Goal: Check status: Check status

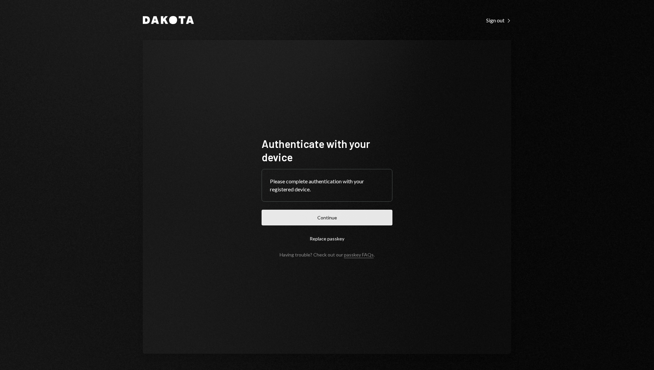
click at [348, 216] on button "Continue" at bounding box center [327, 217] width 131 height 16
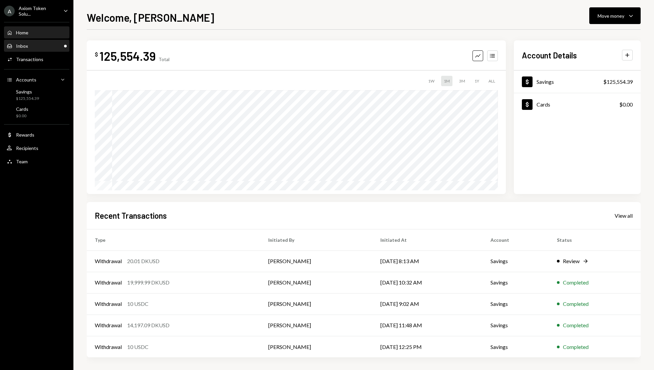
click at [42, 47] on div "Inbox Inbox" at bounding box center [37, 46] width 60 height 6
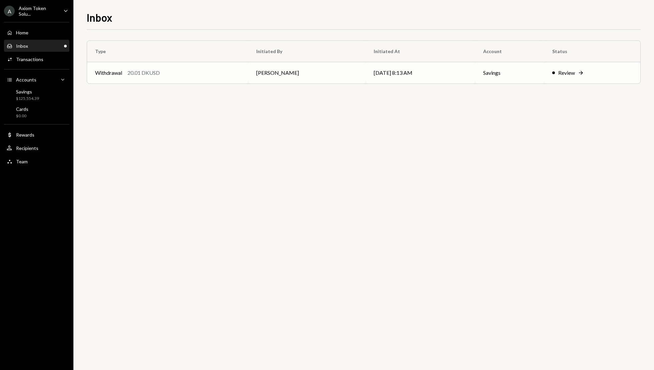
click at [564, 73] on div "Review" at bounding box center [566, 73] width 17 height 8
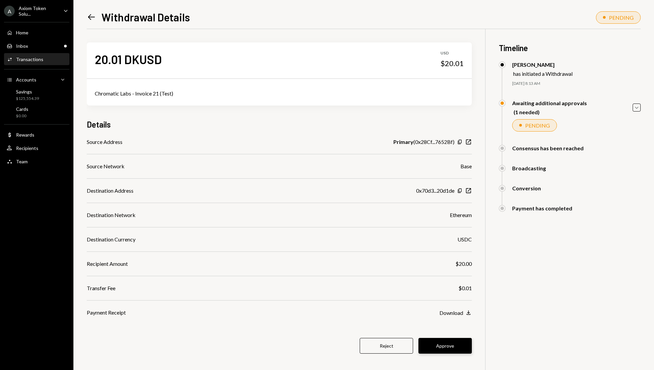
click at [445, 342] on button "Approve" at bounding box center [444, 346] width 53 height 16
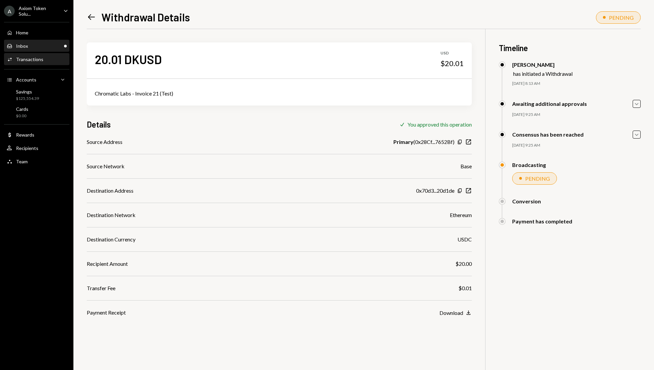
click at [44, 45] on div "Inbox Inbox" at bounding box center [37, 46] width 60 height 6
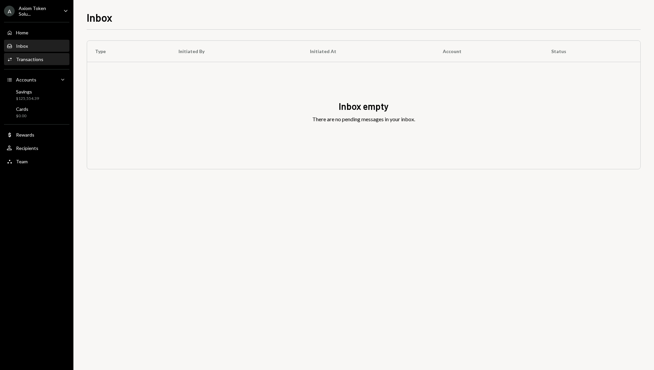
click at [48, 59] on div "Activities Transactions" at bounding box center [37, 59] width 60 height 6
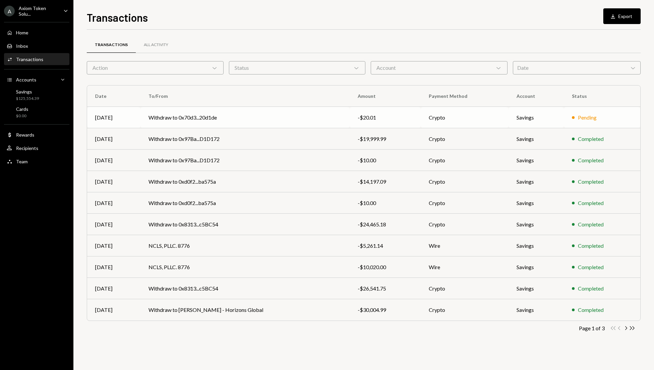
click at [566, 116] on td "Pending" at bounding box center [602, 117] width 76 height 21
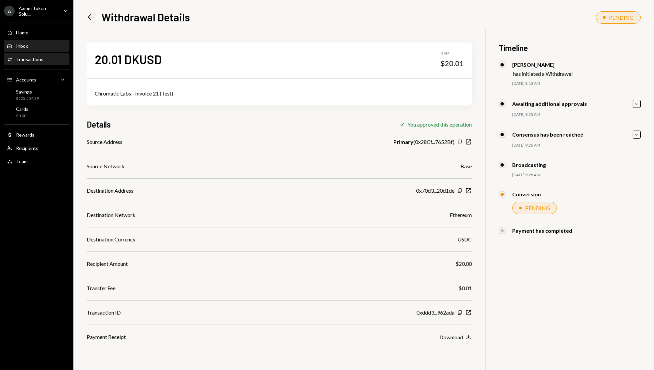
click at [43, 45] on div "Inbox Inbox" at bounding box center [37, 46] width 60 height 6
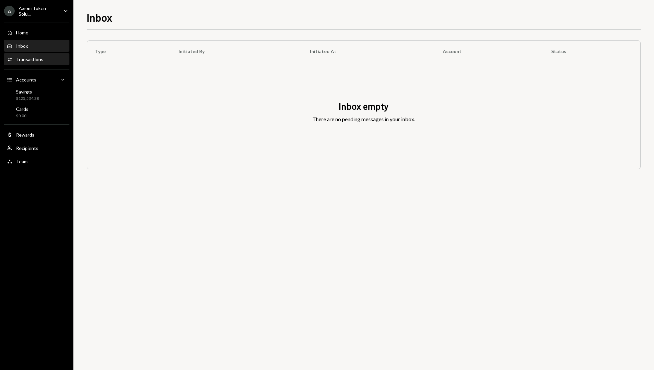
click at [50, 59] on div "Activities Transactions" at bounding box center [37, 59] width 60 height 6
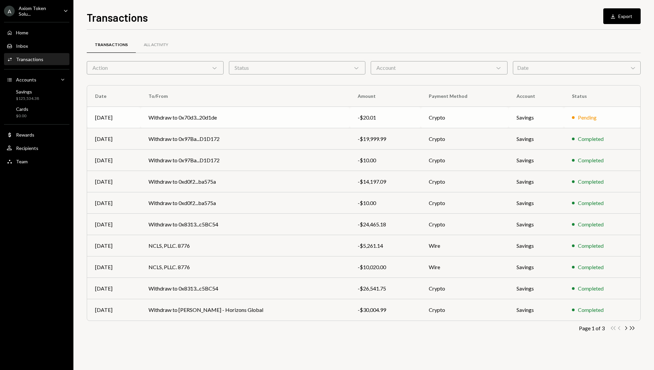
click at [614, 116] on div "Pending" at bounding box center [602, 117] width 60 height 8
click at [519, 115] on td "Savings" at bounding box center [535, 117] width 55 height 21
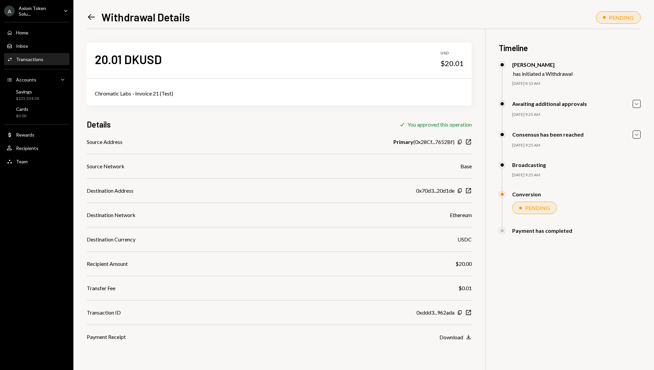
click at [92, 18] on icon "Left Arrow" at bounding box center [91, 16] width 9 height 9
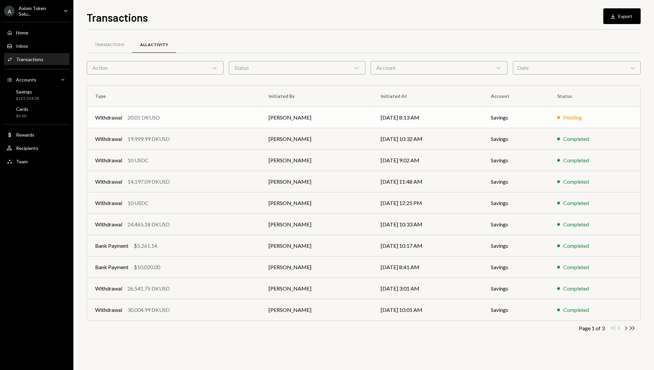
click at [450, 117] on td "09/29/25 8:13 AM" at bounding box center [428, 117] width 110 height 21
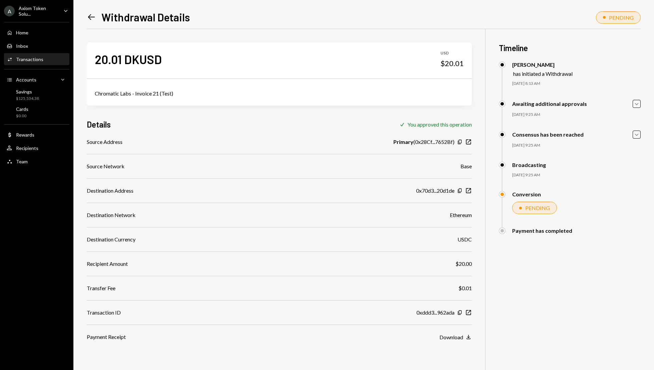
click at [93, 17] on icon at bounding box center [91, 17] width 7 height 6
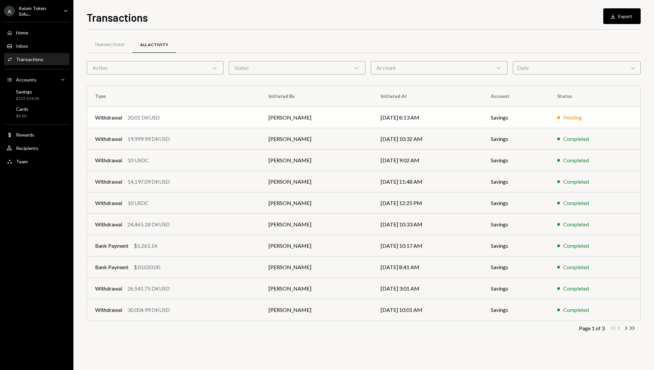
click at [325, 115] on td "[PERSON_NAME]" at bounding box center [317, 117] width 112 height 21
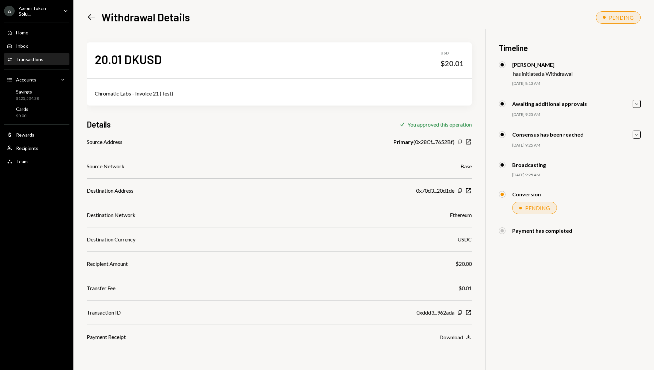
click at [89, 16] on icon at bounding box center [91, 17] width 7 height 6
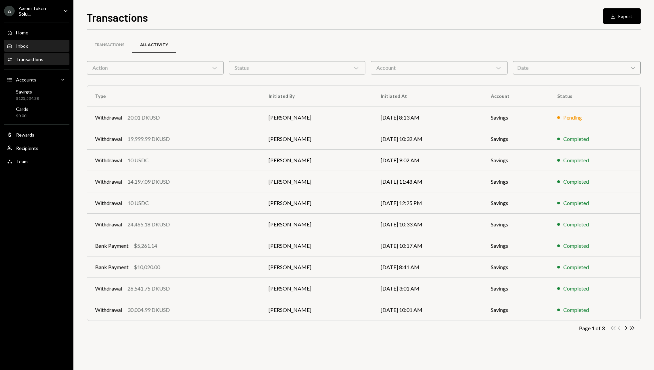
click at [35, 40] on div "Inbox Inbox" at bounding box center [37, 45] width 60 height 11
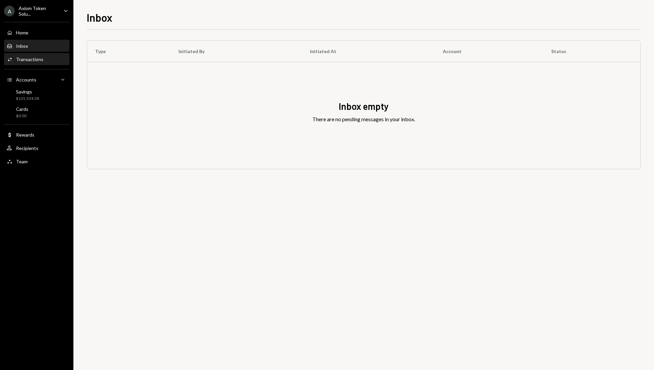
click at [47, 57] on div "Activities Transactions" at bounding box center [37, 59] width 60 height 6
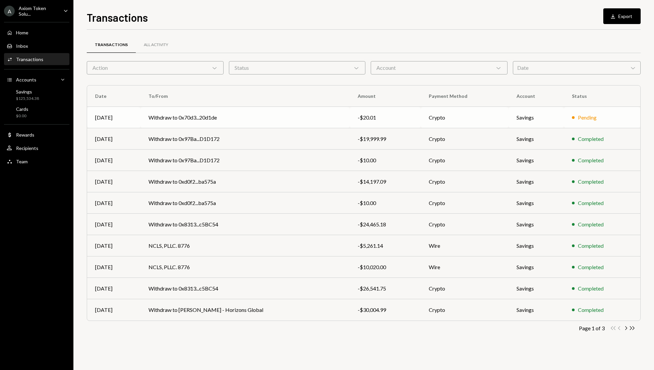
click at [439, 118] on td "Crypto" at bounding box center [464, 117] width 87 height 21
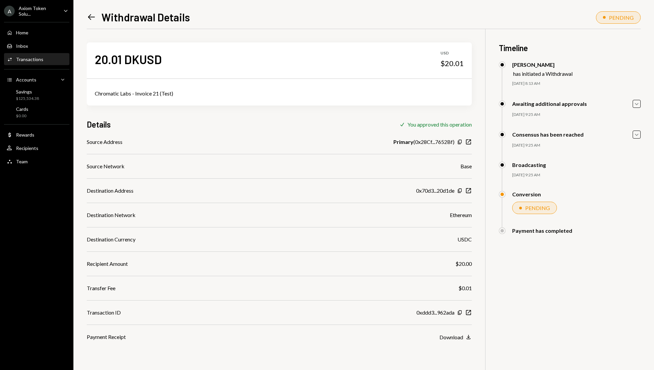
click at [94, 18] on icon "Left Arrow" at bounding box center [91, 16] width 9 height 9
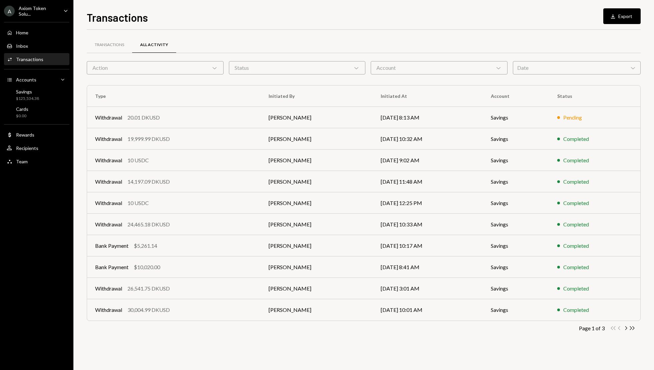
click at [39, 60] on div "Transactions" at bounding box center [29, 59] width 27 height 6
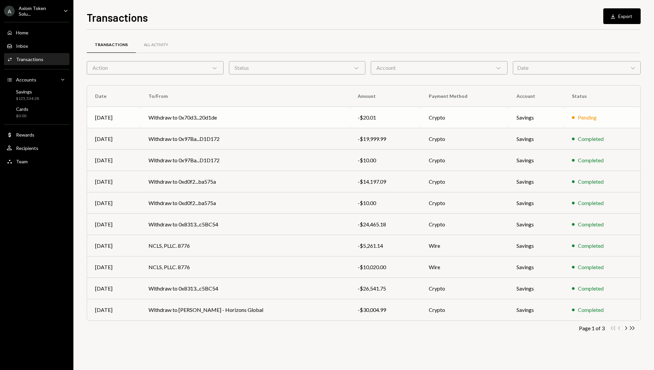
click at [469, 119] on td "Crypto" at bounding box center [464, 117] width 87 height 21
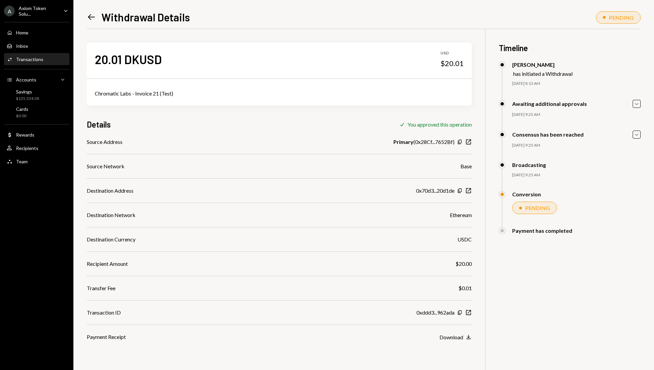
click at [92, 18] on icon "Left Arrow" at bounding box center [91, 16] width 9 height 9
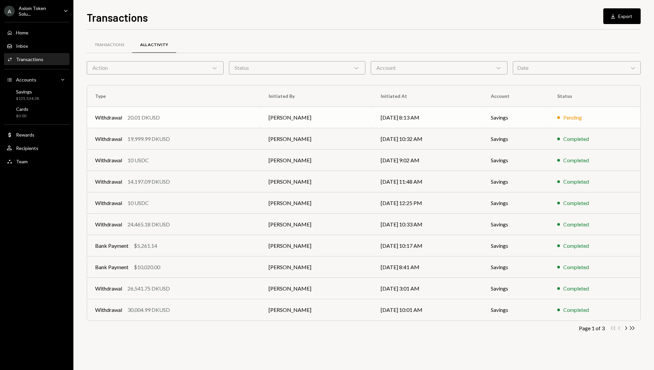
click at [373, 121] on td "09/29/25 8:13 AM" at bounding box center [428, 117] width 110 height 21
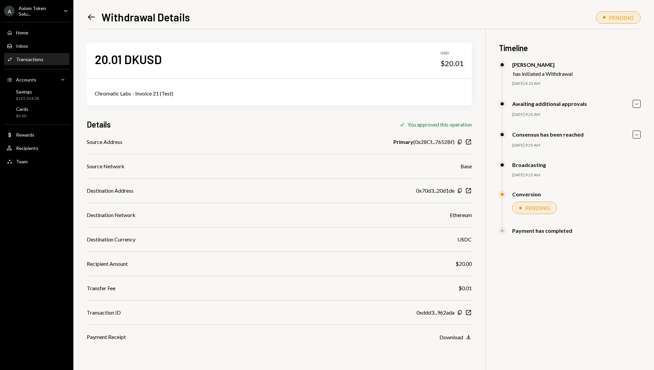
click at [88, 14] on icon "Left Arrow" at bounding box center [91, 16] width 9 height 9
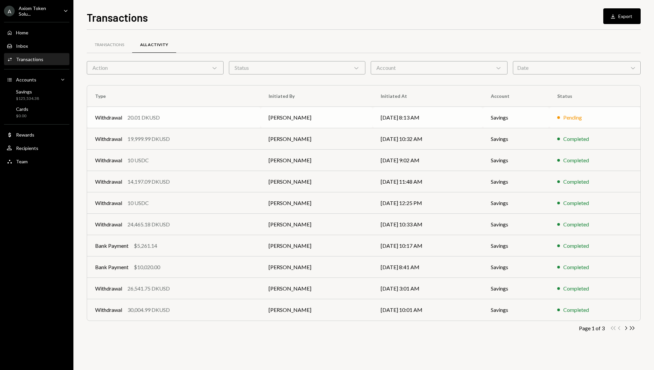
click at [567, 125] on td "Pending" at bounding box center [594, 117] width 91 height 21
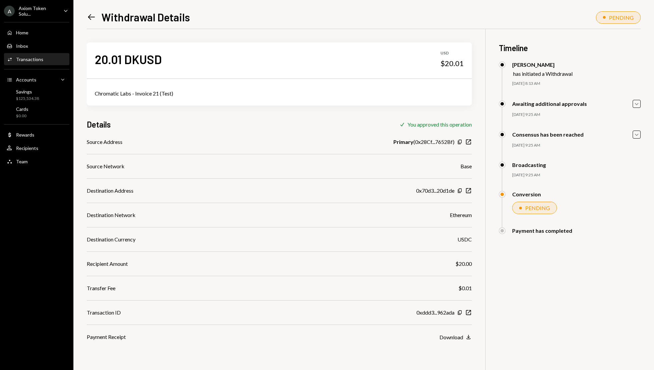
click at [91, 16] on icon "Left Arrow" at bounding box center [91, 16] width 9 height 9
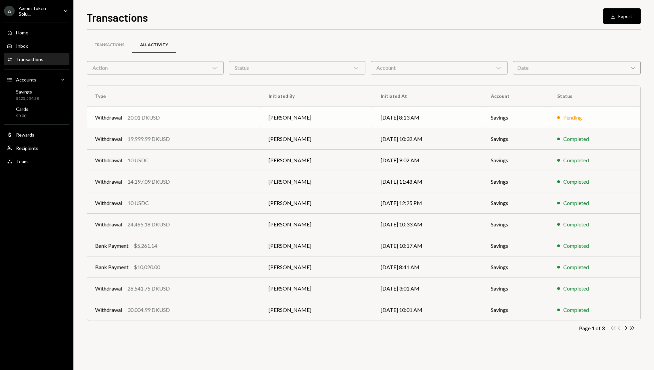
click at [416, 114] on td "[DATE] 8:13 AM" at bounding box center [428, 117] width 110 height 21
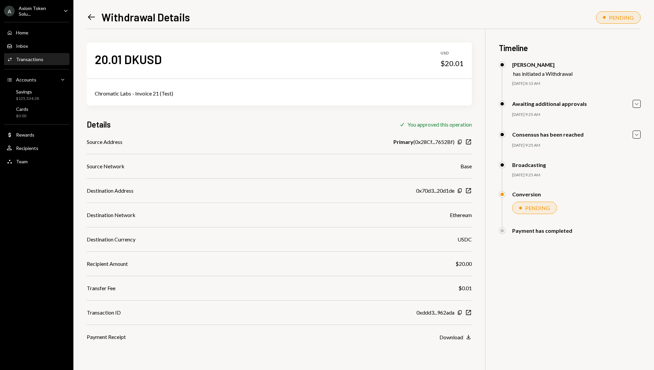
click at [88, 18] on icon "Left Arrow" at bounding box center [91, 16] width 9 height 9
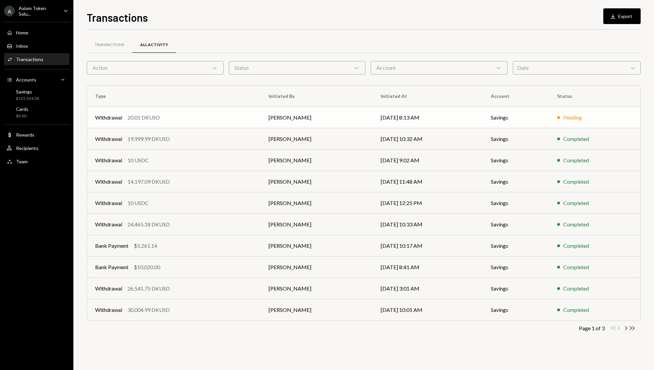
click at [569, 119] on div "Pending" at bounding box center [572, 117] width 19 height 8
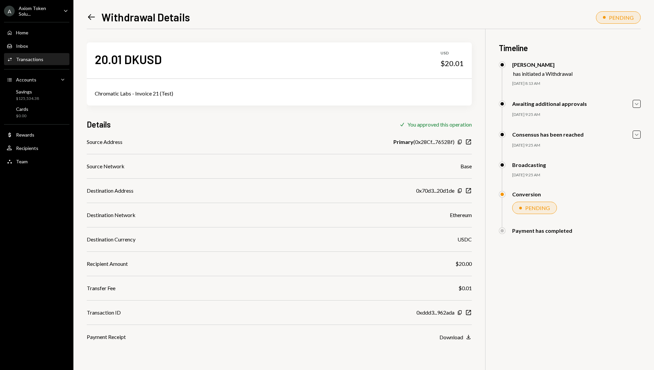
click at [90, 15] on icon at bounding box center [91, 17] width 7 height 6
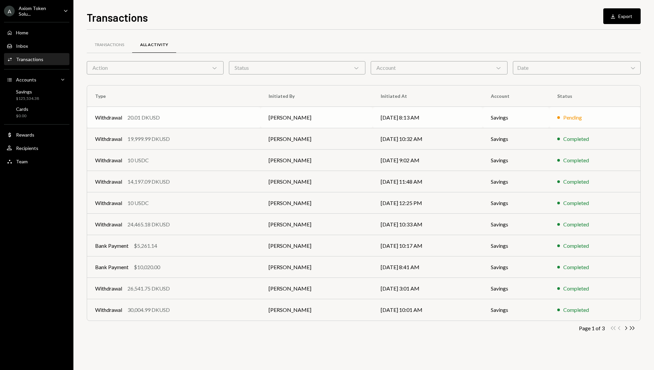
click at [446, 123] on td "[DATE] 8:13 AM" at bounding box center [428, 117] width 110 height 21
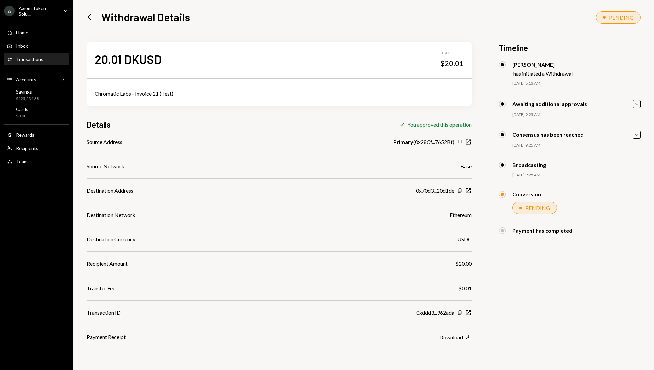
click at [93, 15] on icon "Left Arrow" at bounding box center [91, 16] width 9 height 9
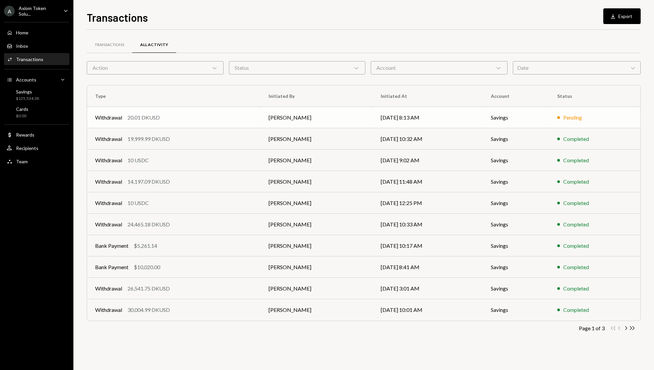
click at [433, 117] on td "[DATE] 8:13 AM" at bounding box center [428, 117] width 110 height 21
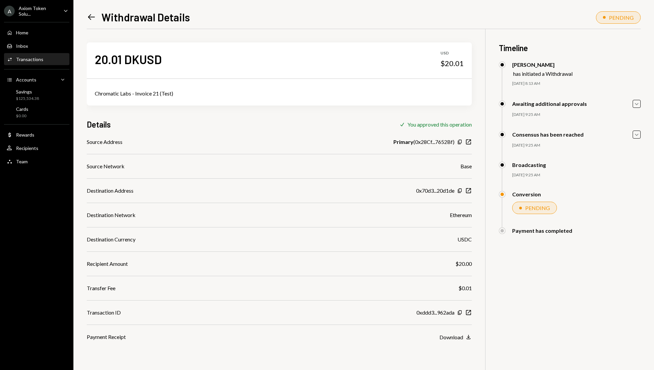
click at [93, 19] on icon "Left Arrow" at bounding box center [91, 16] width 9 height 9
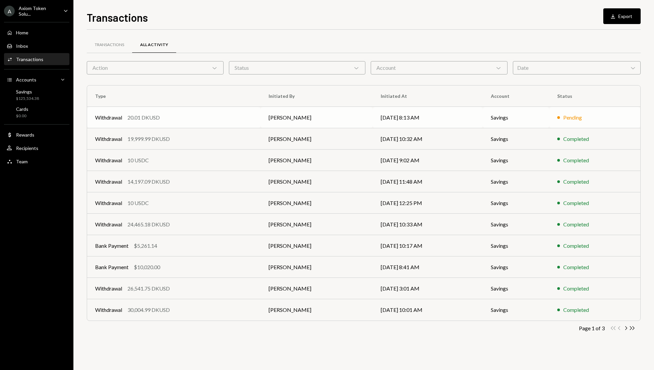
click at [511, 118] on td "Savings" at bounding box center [516, 117] width 66 height 21
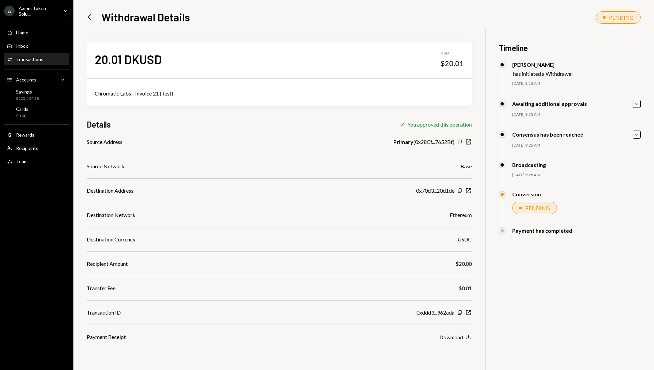
click at [92, 18] on icon "Left Arrow" at bounding box center [91, 16] width 9 height 9
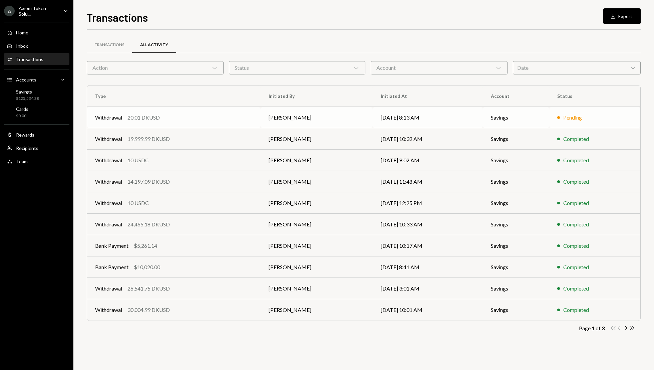
click at [431, 113] on td "[DATE] 8:13 AM" at bounding box center [428, 117] width 110 height 21
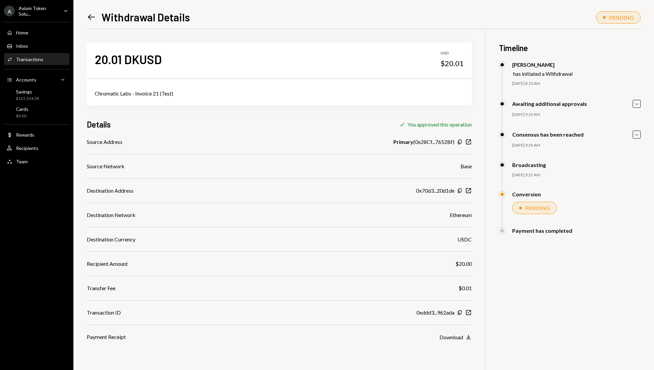
click at [94, 18] on icon "Left Arrow" at bounding box center [91, 16] width 9 height 9
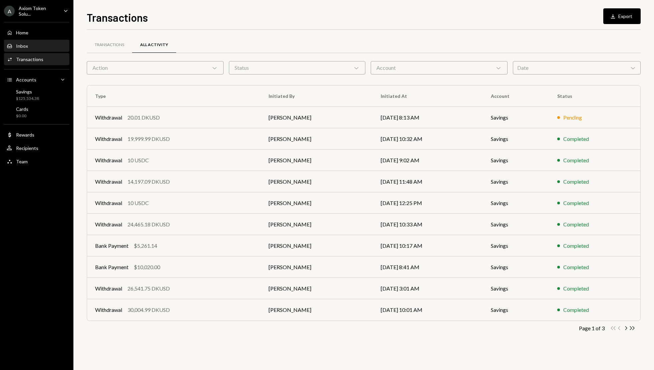
click at [42, 44] on div "Inbox Inbox" at bounding box center [37, 46] width 60 height 6
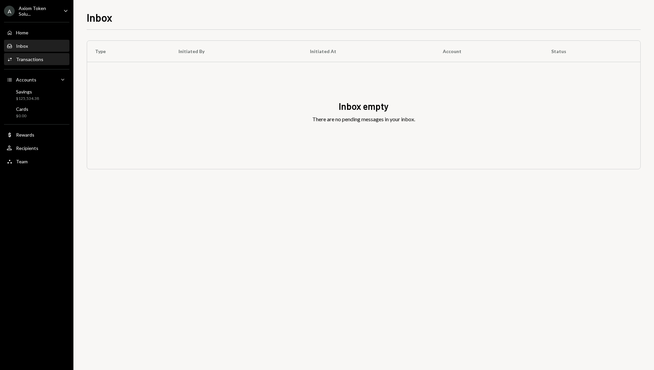
click at [45, 62] on div "Activities Transactions" at bounding box center [37, 59] width 60 height 11
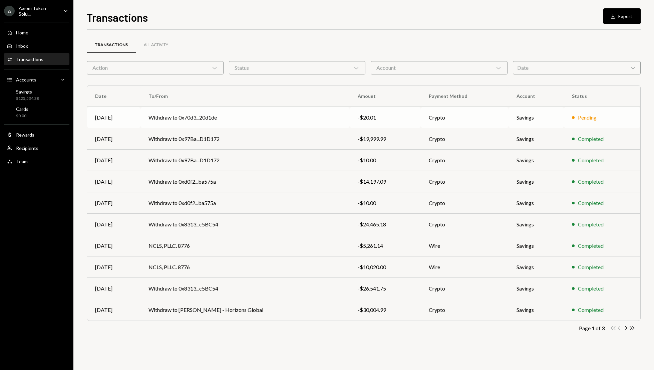
click at [466, 114] on td "Crypto" at bounding box center [464, 117] width 87 height 21
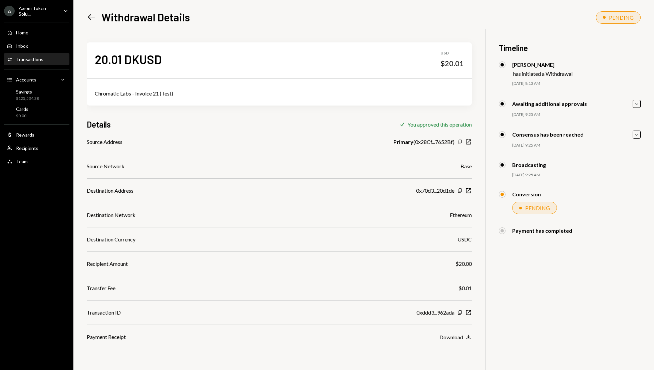
click at [92, 18] on icon "Left Arrow" at bounding box center [91, 16] width 9 height 9
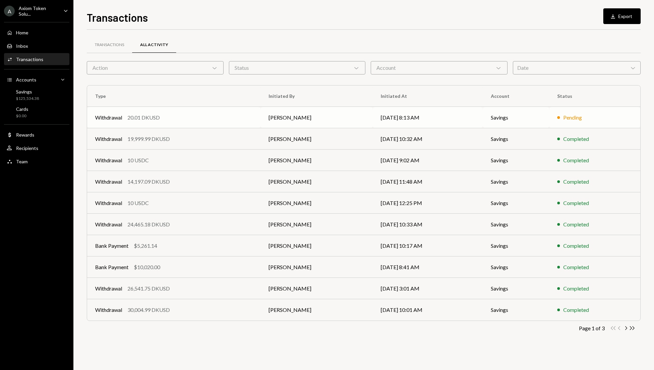
click at [424, 117] on td "[DATE] 8:13 AM" at bounding box center [428, 117] width 110 height 21
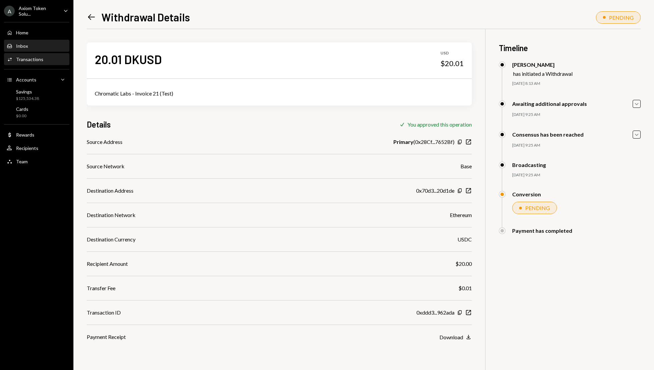
click at [33, 44] on div "Inbox Inbox" at bounding box center [37, 46] width 60 height 6
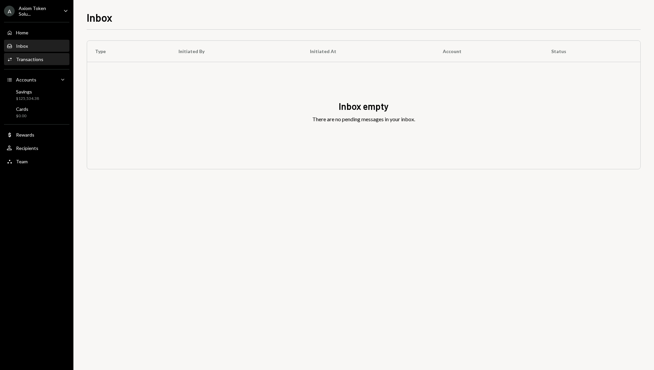
click at [55, 61] on div "Activities Transactions" at bounding box center [37, 59] width 60 height 11
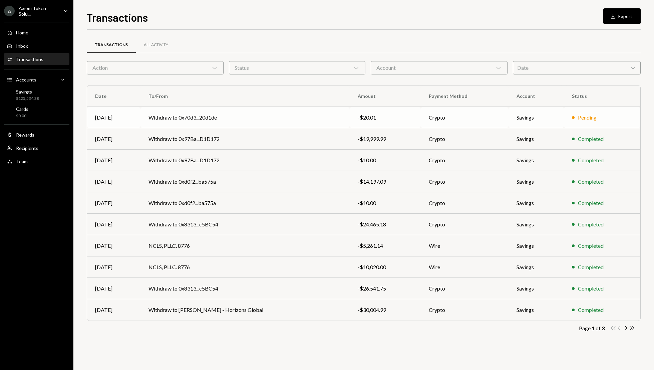
click at [408, 113] on div "-$20.01" at bounding box center [385, 117] width 55 height 8
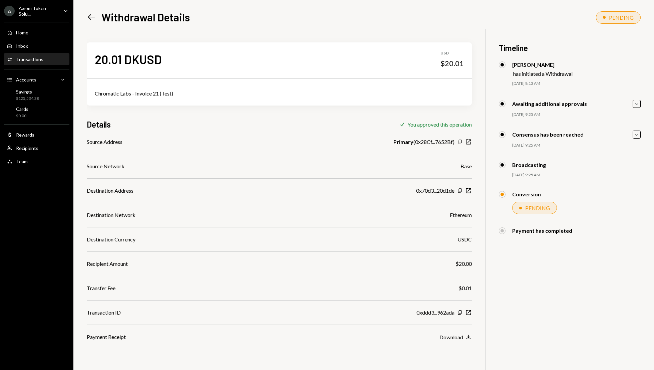
click at [90, 18] on icon "Left Arrow" at bounding box center [91, 16] width 9 height 9
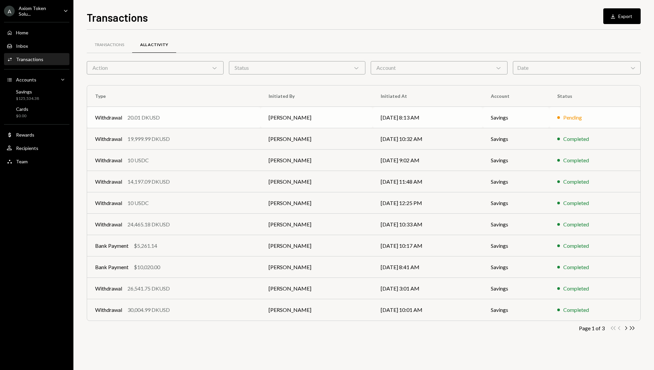
click at [512, 123] on td "Savings" at bounding box center [516, 117] width 66 height 21
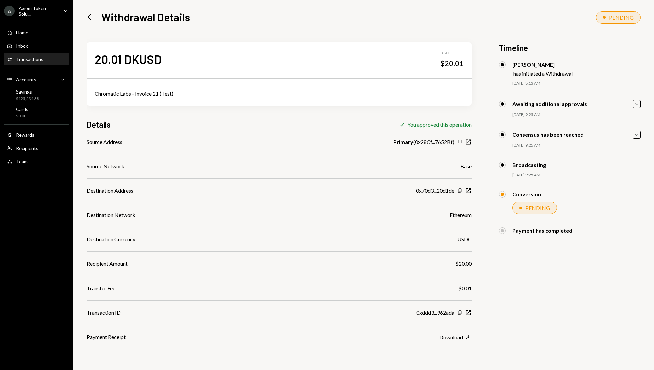
click at [91, 19] on icon "Left Arrow" at bounding box center [91, 16] width 9 height 9
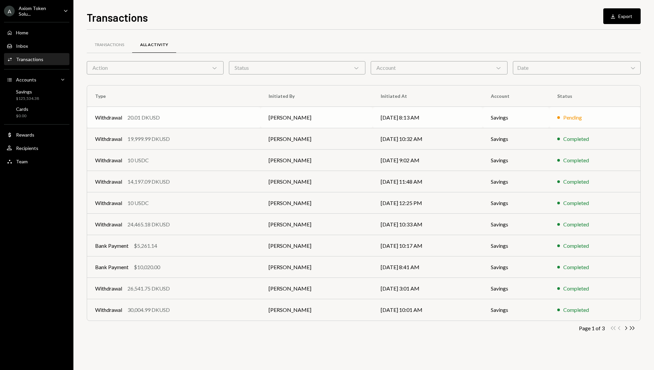
click at [437, 113] on td "[DATE] 8:13 AM" at bounding box center [428, 117] width 110 height 21
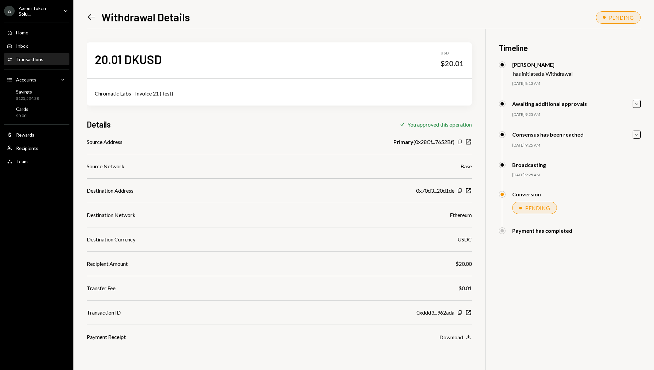
click at [93, 17] on icon at bounding box center [91, 17] width 7 height 6
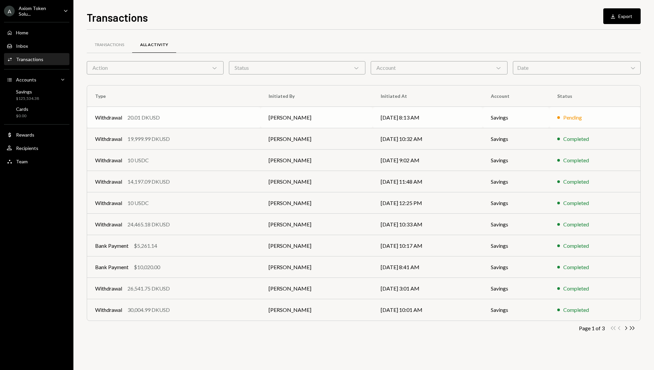
click at [389, 120] on td "[DATE] 8:13 AM" at bounding box center [428, 117] width 110 height 21
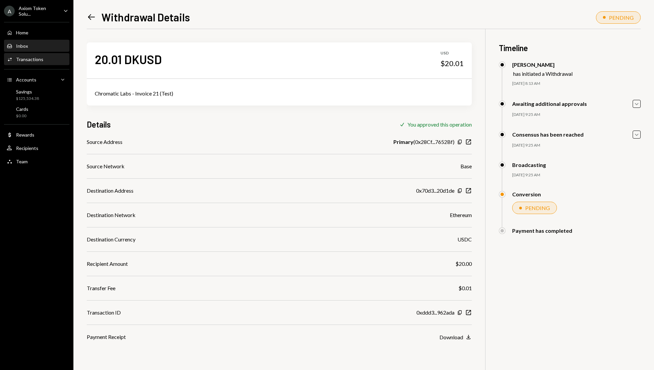
click at [54, 44] on div "Inbox Inbox" at bounding box center [37, 46] width 60 height 6
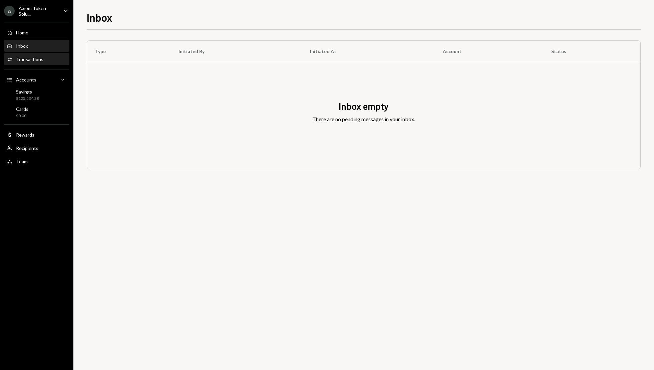
click at [57, 61] on div "Activities Transactions" at bounding box center [37, 59] width 60 height 6
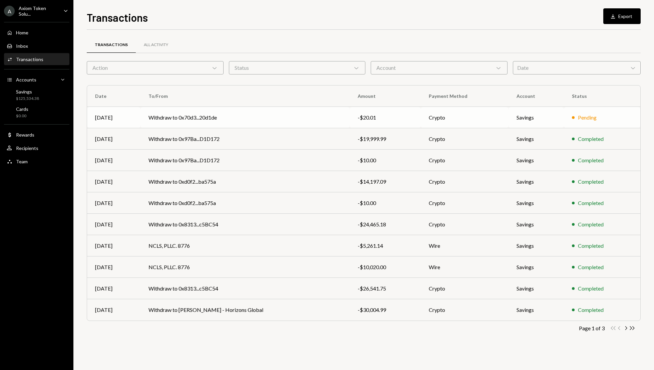
click at [374, 120] on div "-$20.01" at bounding box center [385, 117] width 55 height 8
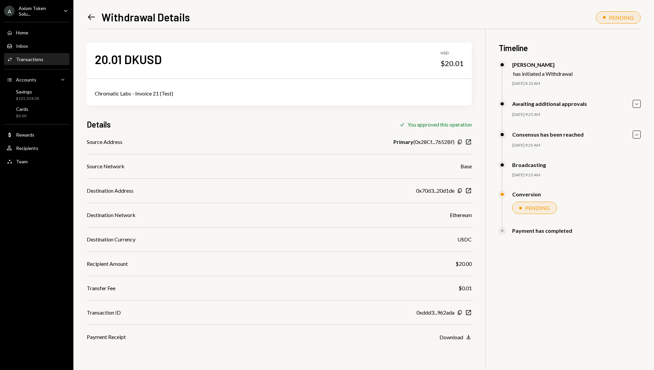
click at [89, 18] on icon "Left Arrow" at bounding box center [91, 16] width 9 height 9
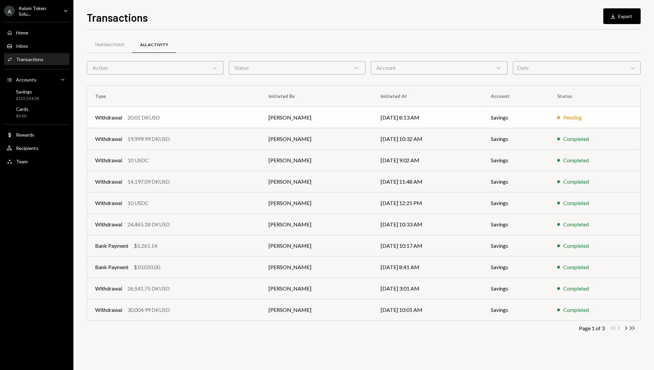
click at [400, 116] on td "09/29/25 8:13 AM" at bounding box center [428, 117] width 110 height 21
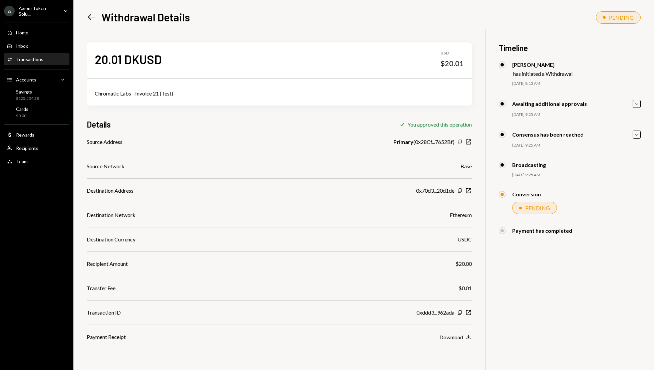
click at [93, 21] on icon "Left Arrow" at bounding box center [91, 16] width 9 height 9
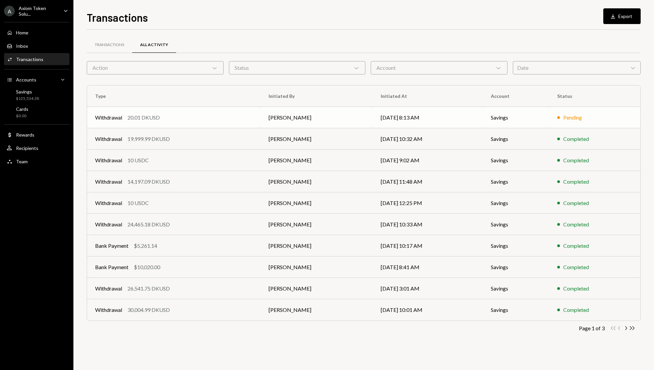
click at [337, 127] on td "James Harker" at bounding box center [317, 117] width 112 height 21
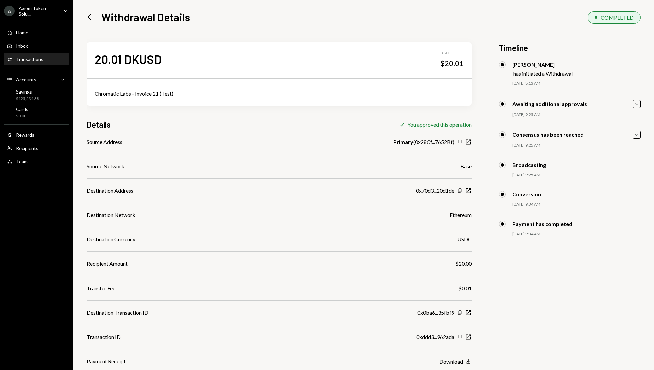
click at [532, 290] on div "20.01 DKUSD USD $20.01 Chromatic Labs - Invoice 21 (Test) Details Check You app…" at bounding box center [364, 214] width 554 height 370
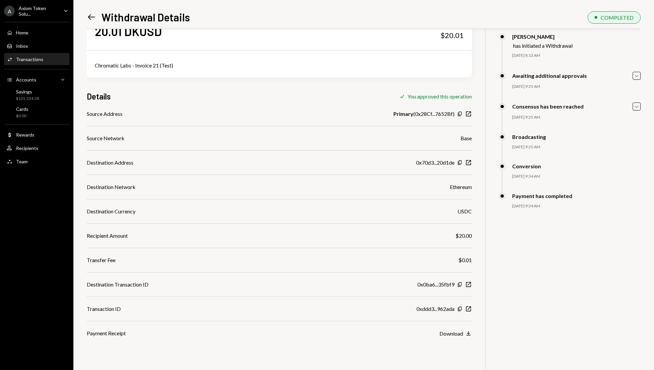
scroll to position [29, 0]
click at [461, 306] on icon "button" at bounding box center [460, 308] width 4 height 4
click at [470, 285] on icon "button" at bounding box center [468, 283] width 5 height 5
click at [468, 162] on icon "New Window" at bounding box center [468, 161] width 7 height 7
click at [468, 310] on icon "button" at bounding box center [468, 307] width 5 height 5
